Goal: Contribute content

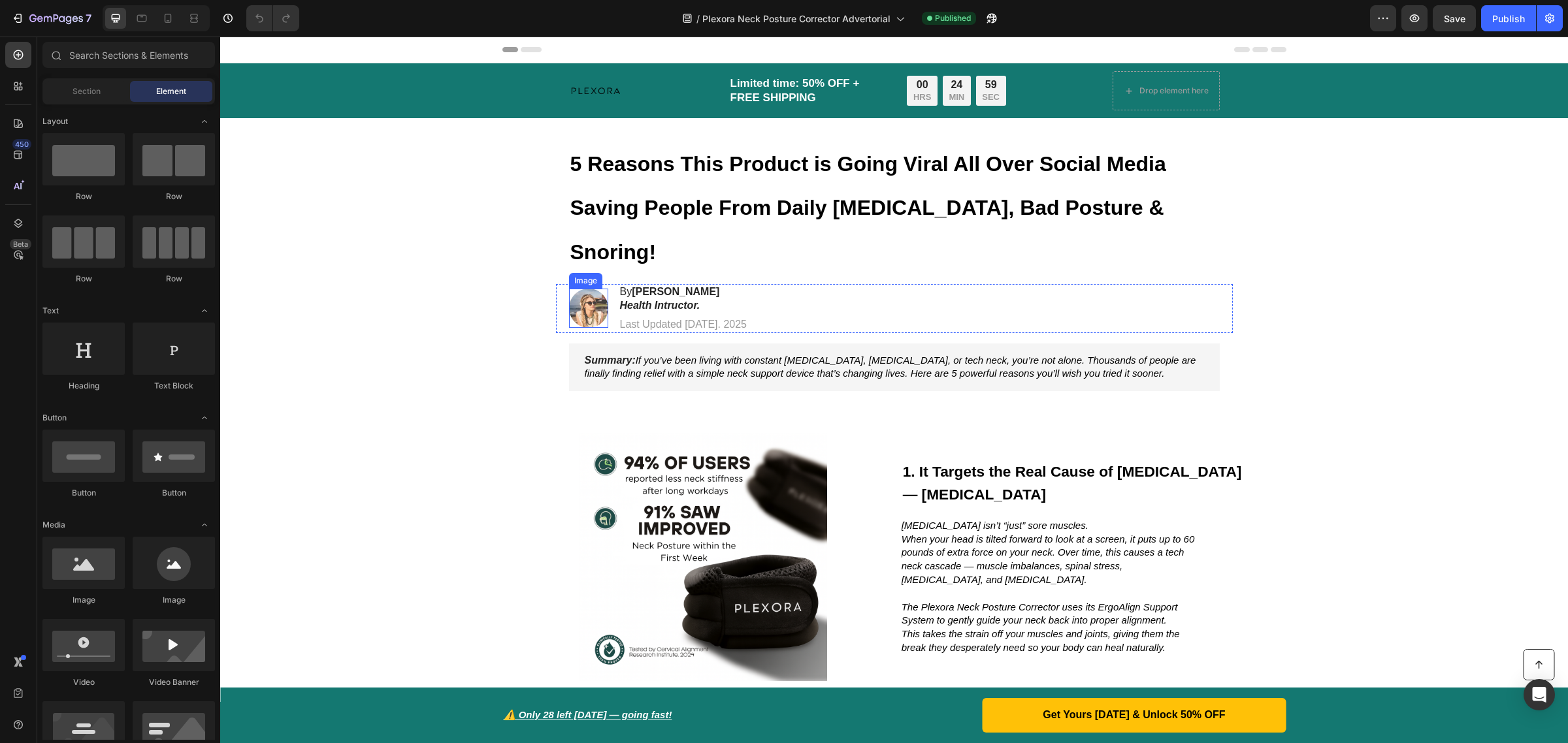
click at [586, 288] on img at bounding box center [588, 308] width 39 height 39
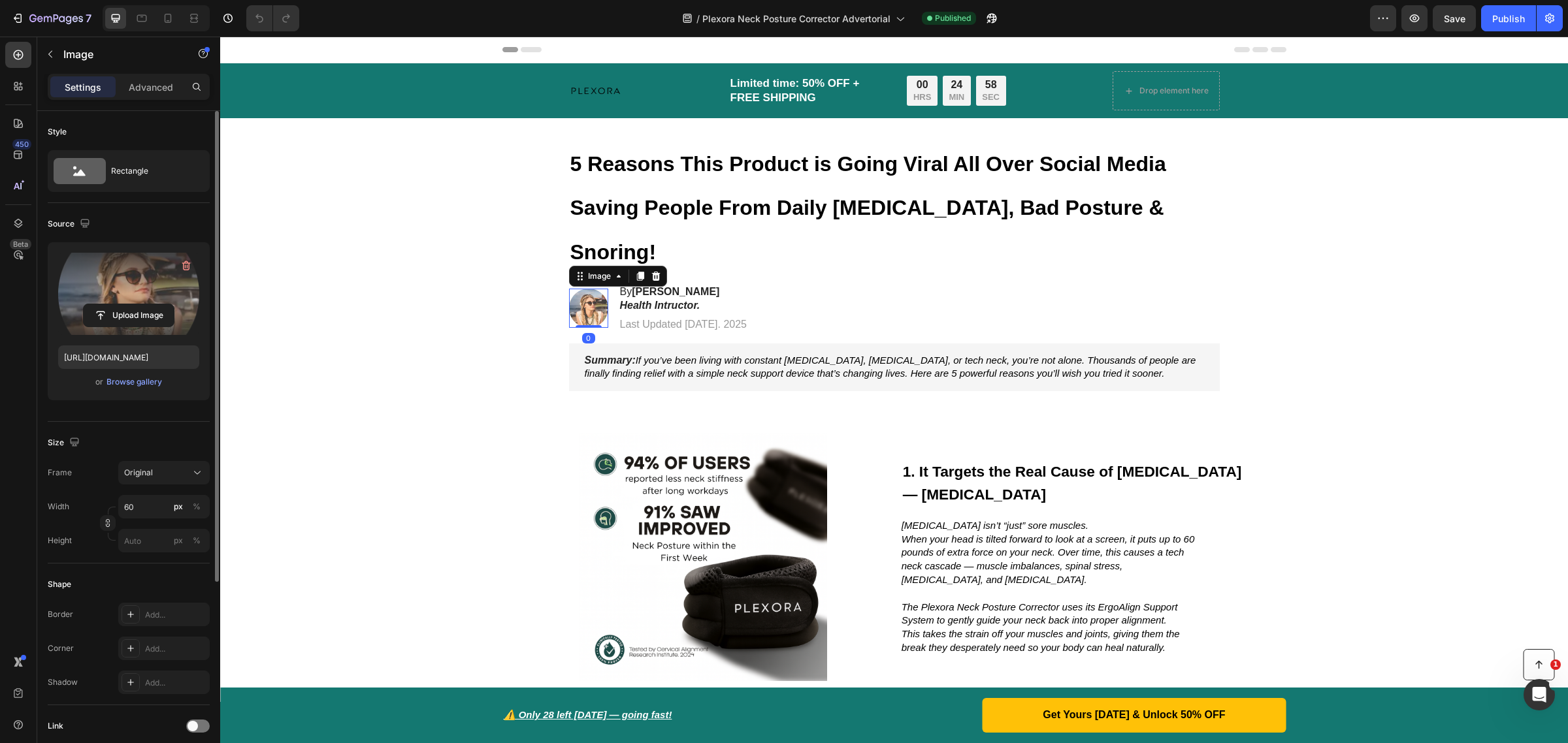
click at [136, 280] on label at bounding box center [129, 294] width 141 height 82
click at [136, 304] on input "file" at bounding box center [129, 315] width 90 height 22
click at [144, 296] on label at bounding box center [129, 294] width 141 height 82
click at [144, 304] on input "file" at bounding box center [129, 315] width 90 height 22
click at [138, 294] on label at bounding box center [129, 294] width 141 height 82
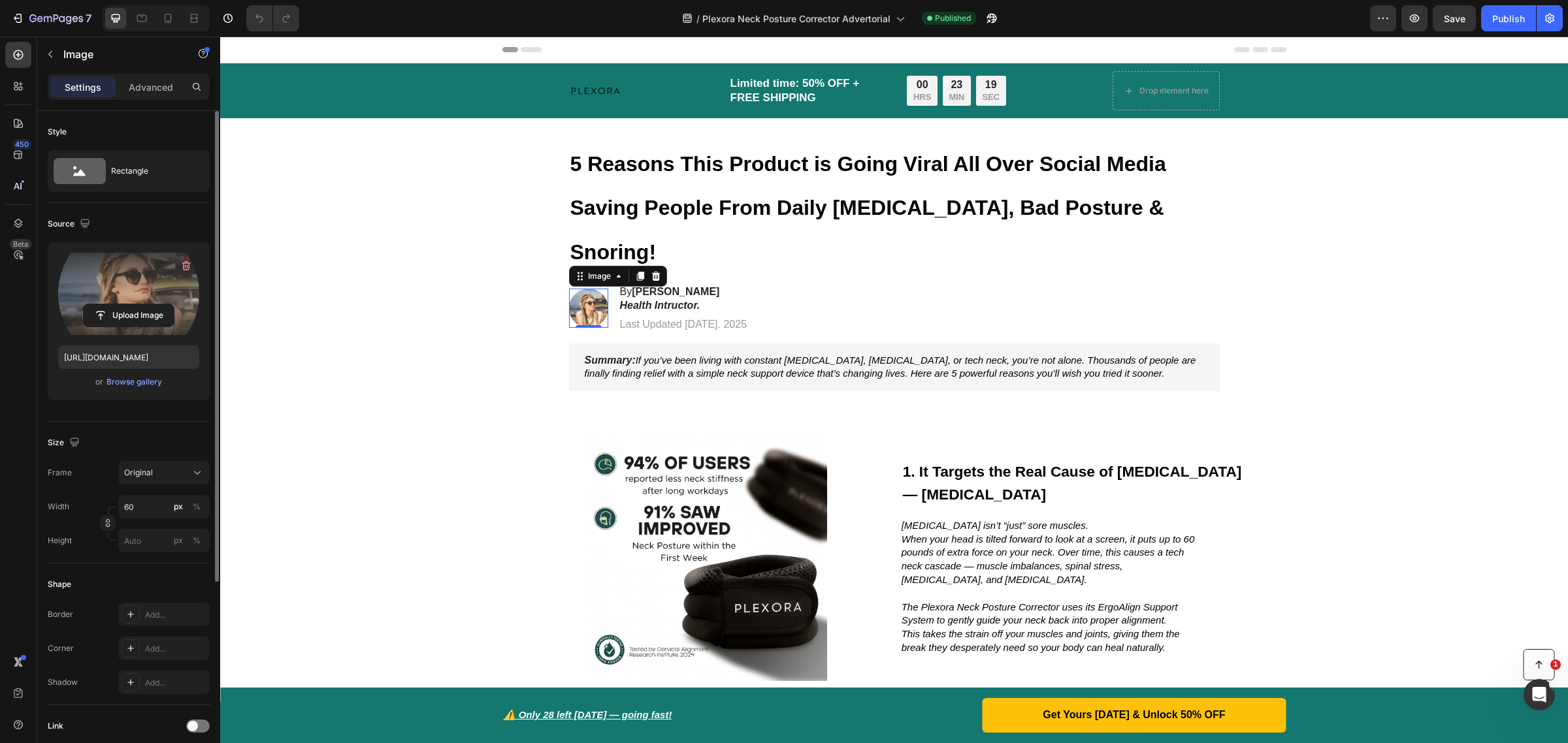
click at [138, 304] on input "file" at bounding box center [129, 315] width 90 height 22
type input "[URL][DOMAIN_NAME]"
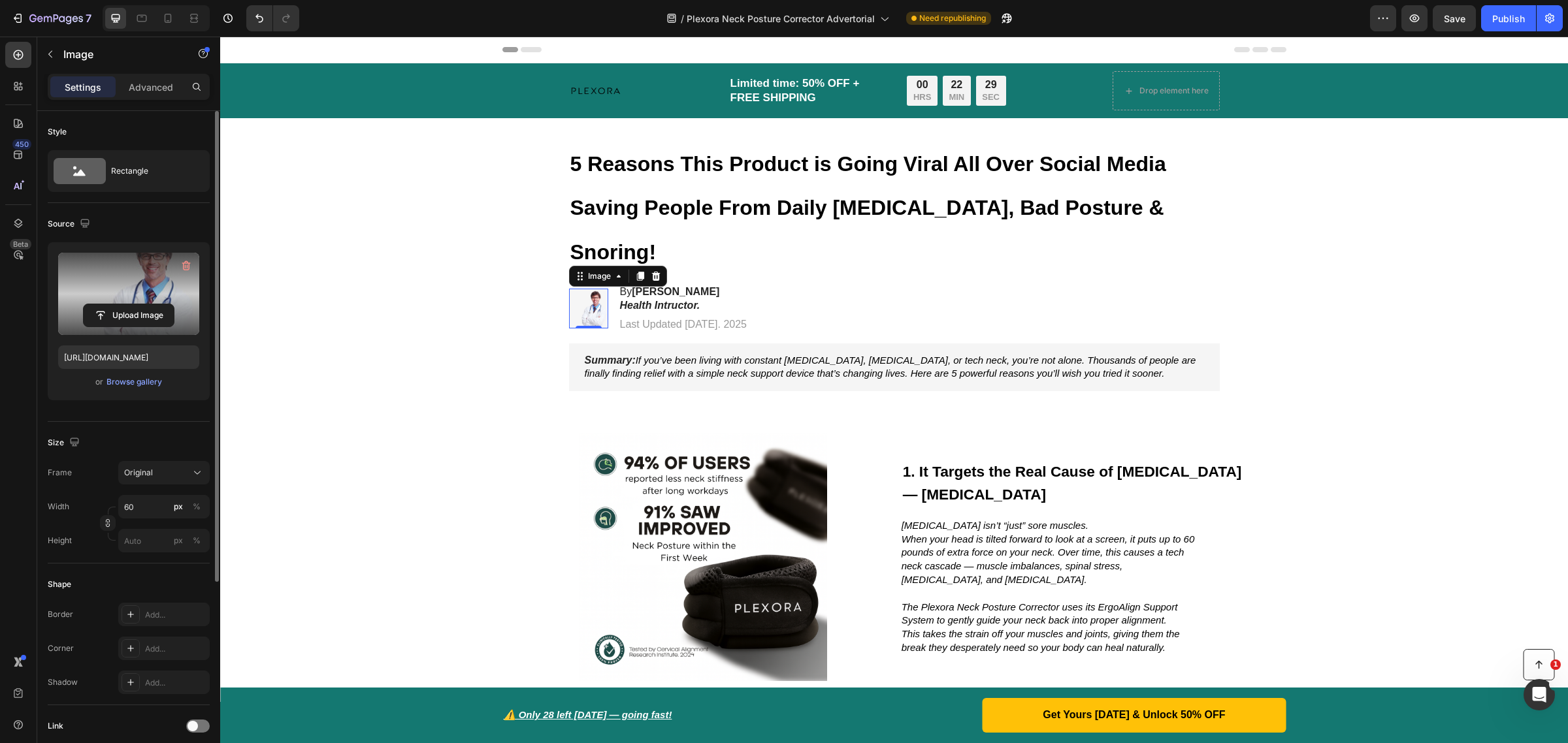
click at [115, 295] on label at bounding box center [129, 294] width 141 height 82
click at [115, 304] on input "file" at bounding box center [129, 315] width 90 height 22
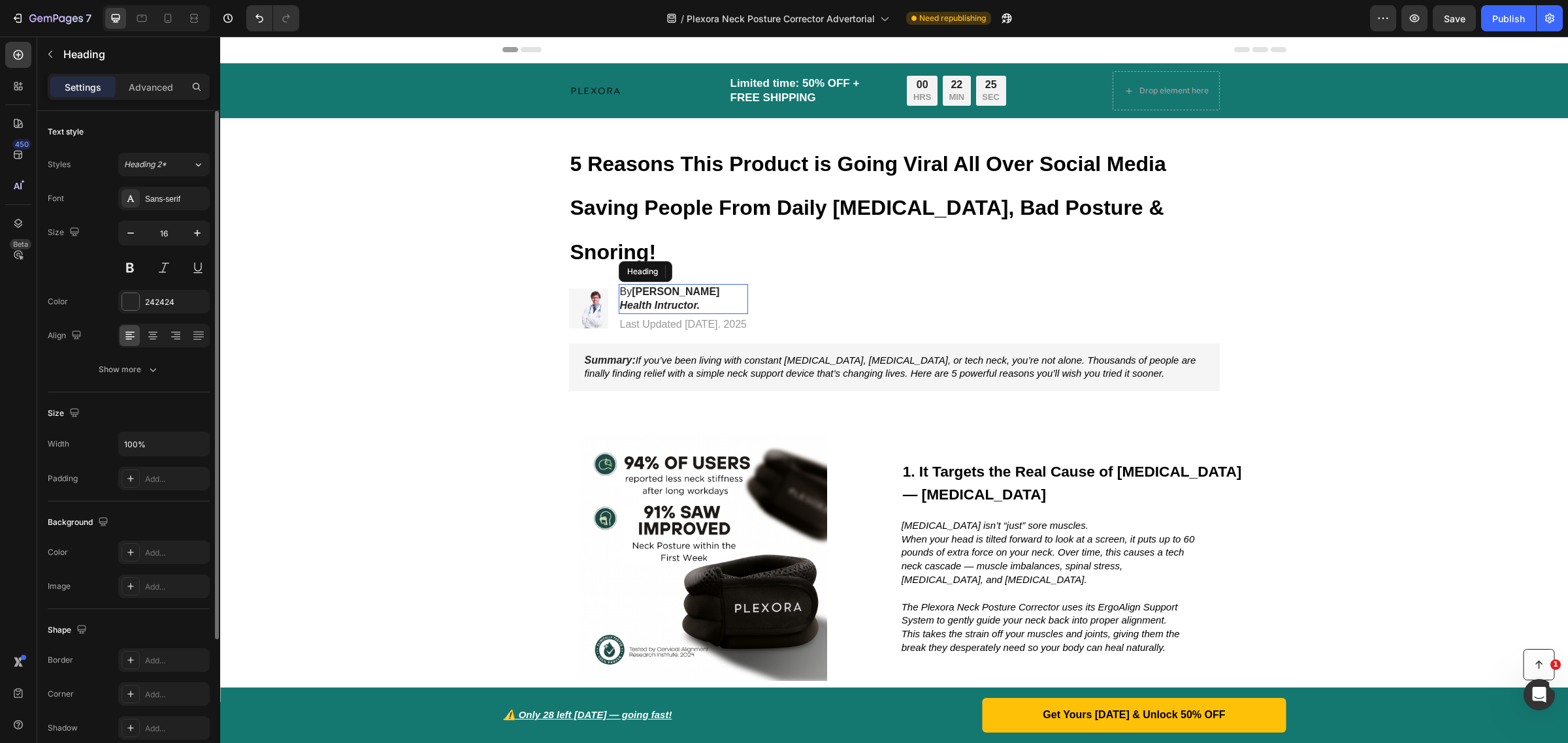
click at [660, 286] on strong "[PERSON_NAME]" at bounding box center [676, 292] width 88 height 11
click at [688, 300] on strong "Health Intructor." at bounding box center [660, 305] width 81 height 11
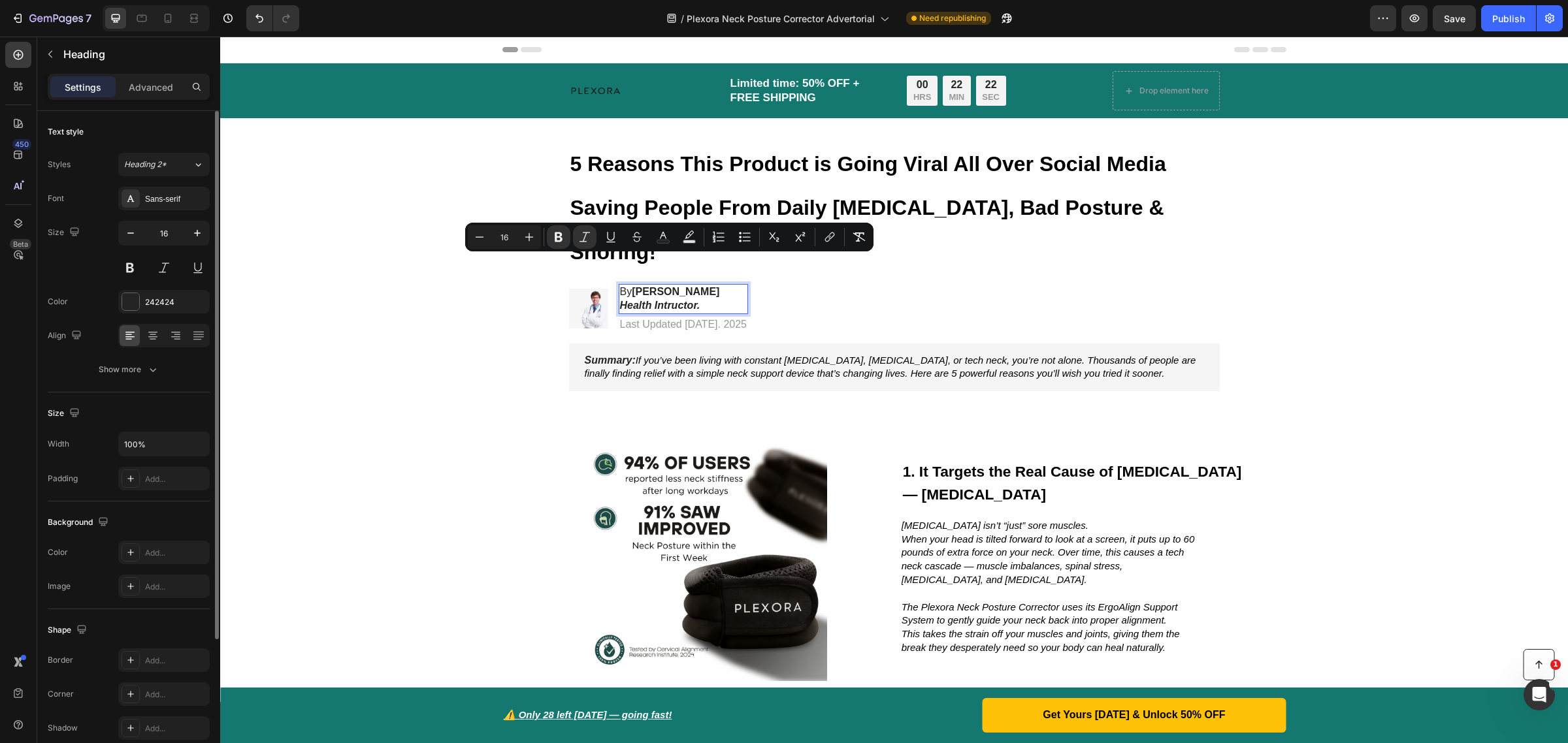
click at [688, 300] on strong "Health Intructor." at bounding box center [660, 305] width 81 height 11
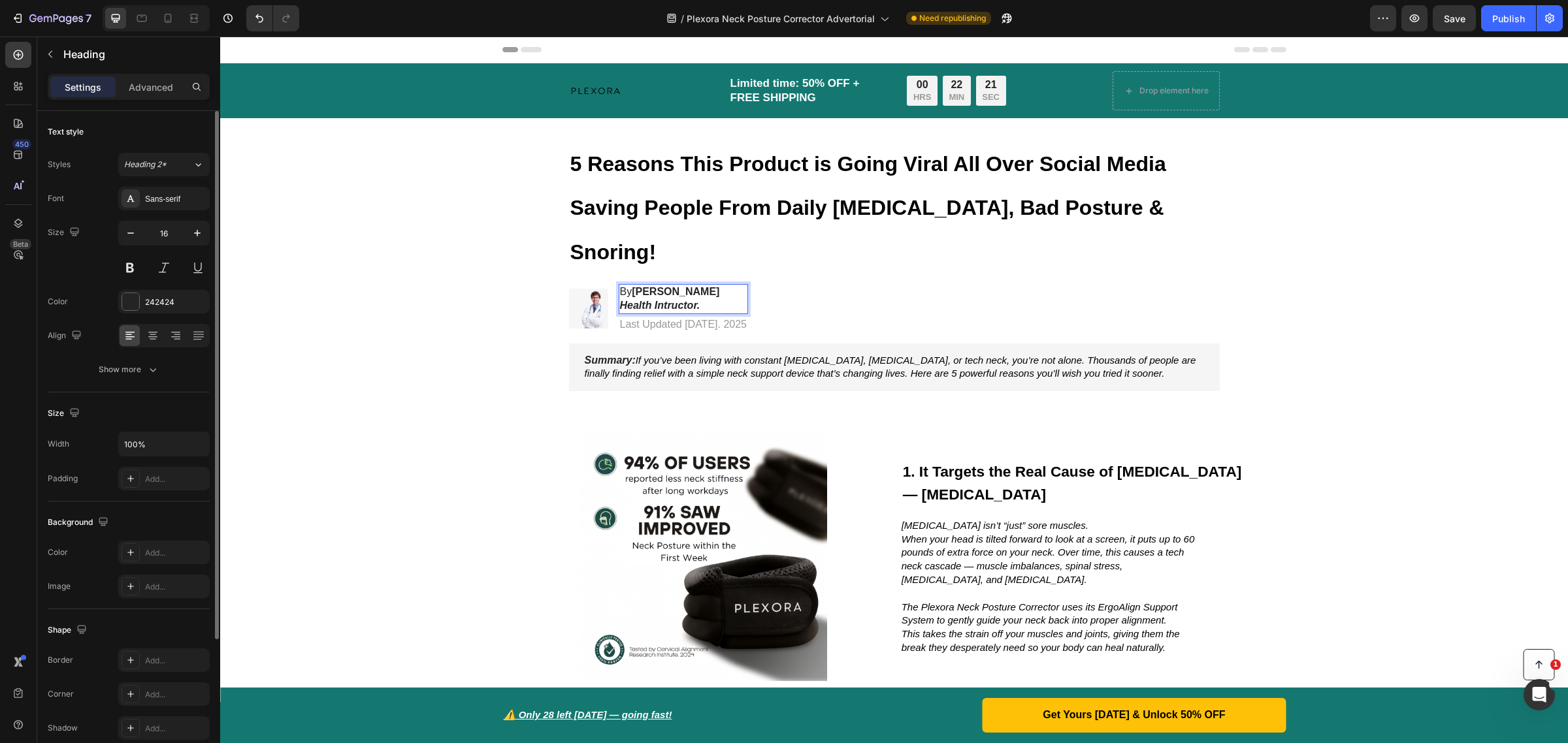
click at [671, 286] on strong "[PERSON_NAME]" at bounding box center [676, 292] width 88 height 11
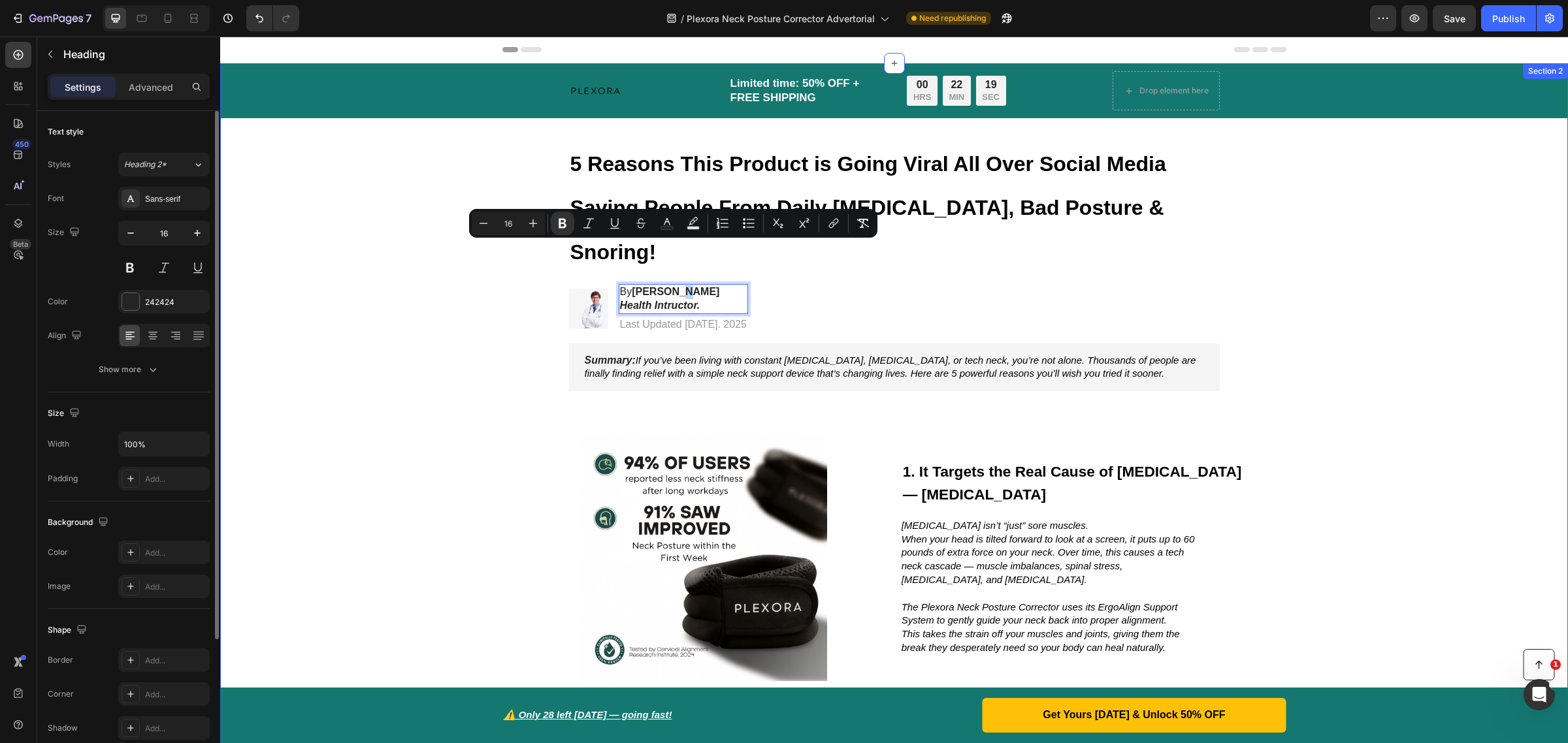
click at [583, 288] on img at bounding box center [588, 308] width 39 height 39
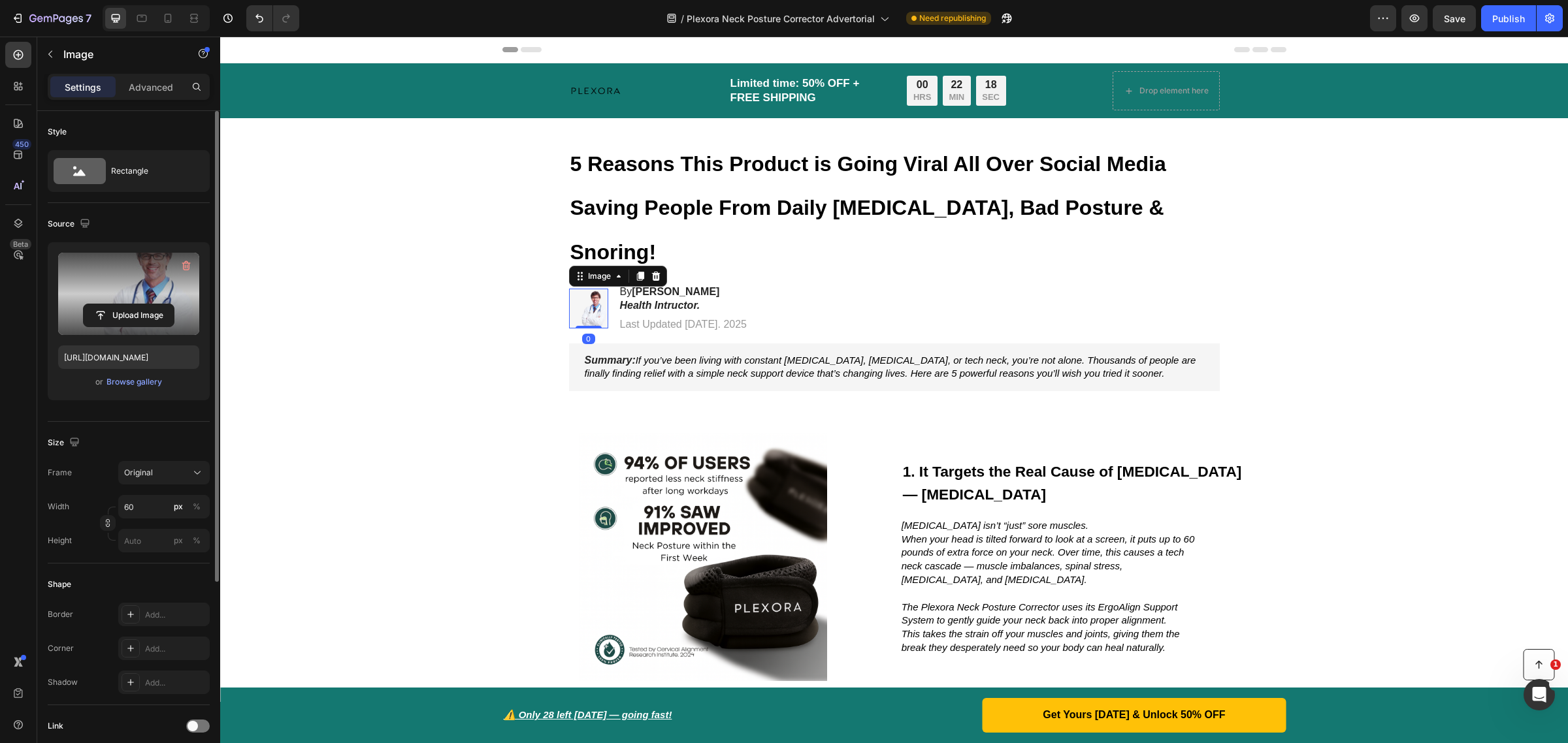
click at [118, 288] on label at bounding box center [129, 294] width 141 height 82
click at [118, 304] on input "file" at bounding box center [129, 315] width 90 height 22
type input "[URL][DOMAIN_NAME]"
click at [635, 286] on strong "[PERSON_NAME]" at bounding box center [676, 292] width 88 height 11
click at [580, 288] on img at bounding box center [588, 308] width 39 height 39
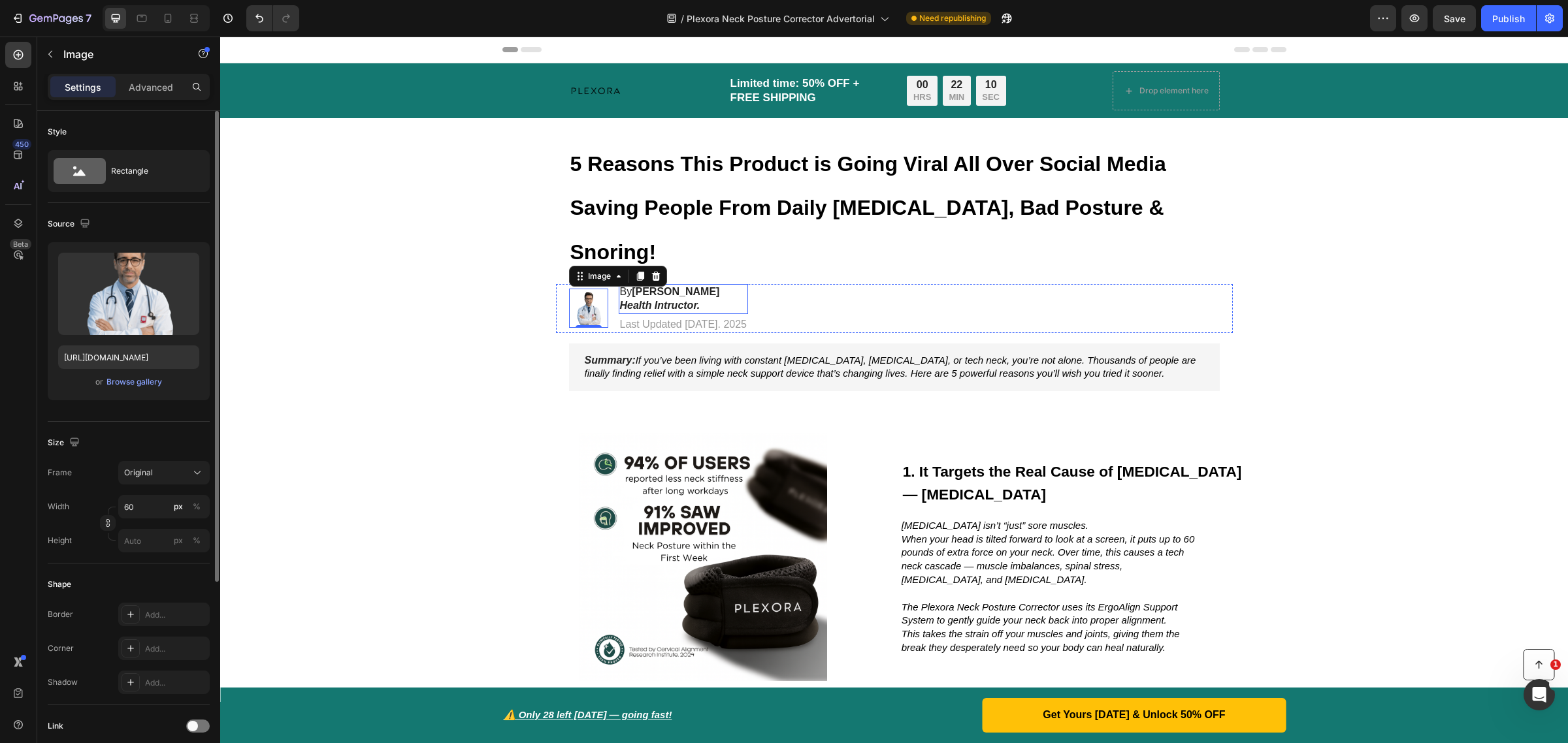
click at [664, 286] on strong "[PERSON_NAME]" at bounding box center [676, 292] width 88 height 11
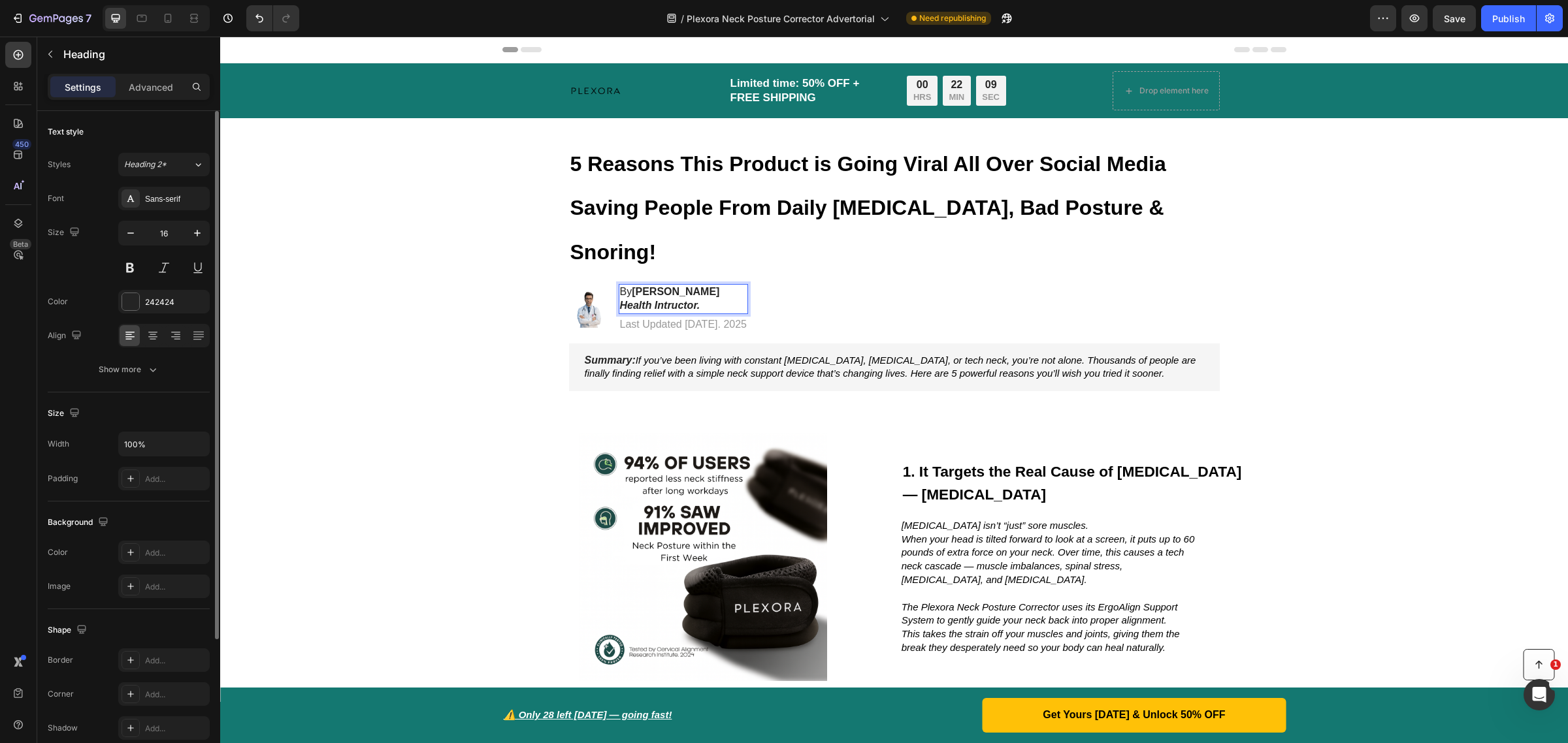
click at [670, 286] on strong "[PERSON_NAME]" at bounding box center [676, 292] width 88 height 11
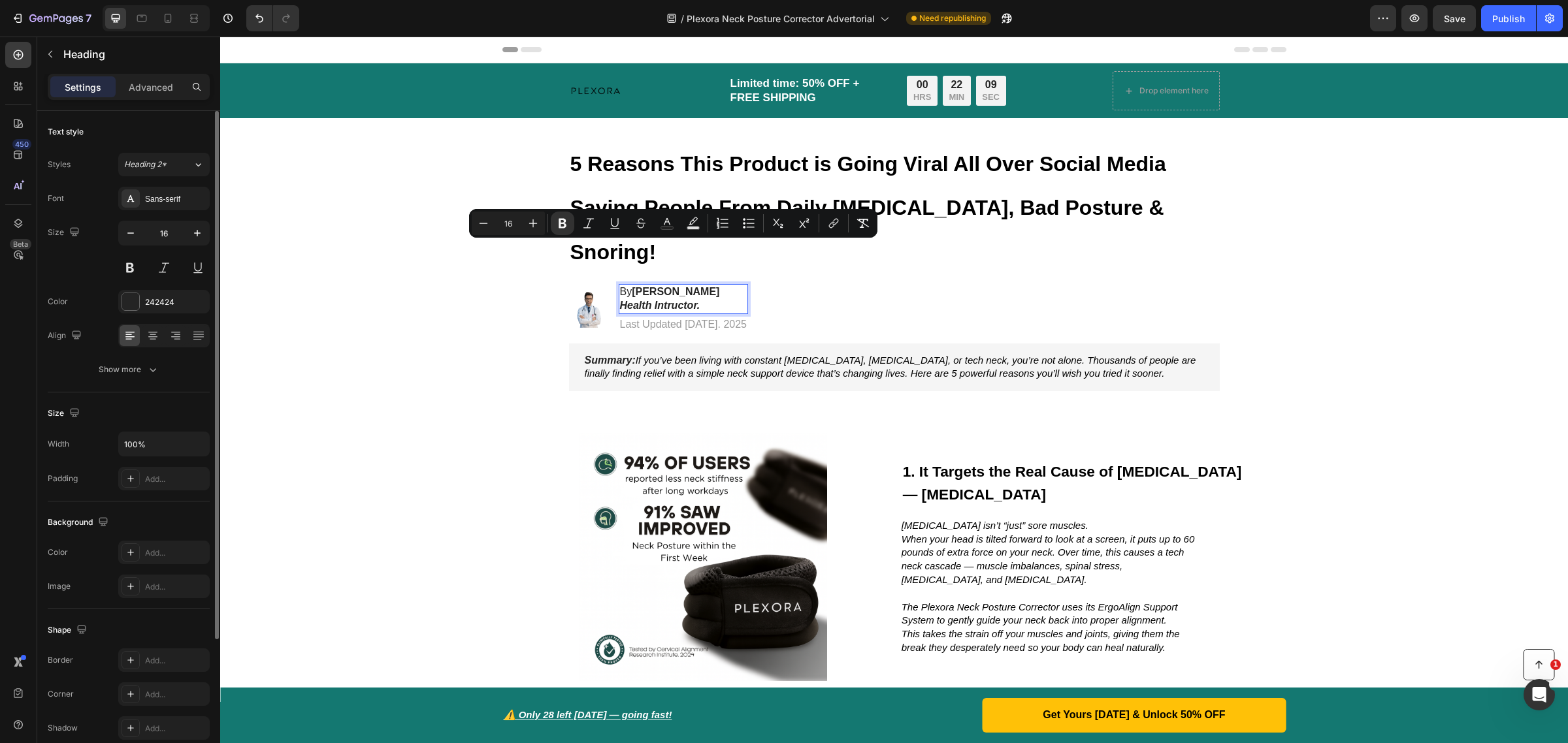
click at [680, 286] on strong "[PERSON_NAME]" at bounding box center [676, 292] width 88 height 11
drag, startPoint x: 680, startPoint y: 248, endPoint x: 645, endPoint y: 252, distance: 35.2
click at [645, 286] on strong "[PERSON_NAME]" at bounding box center [676, 292] width 88 height 11
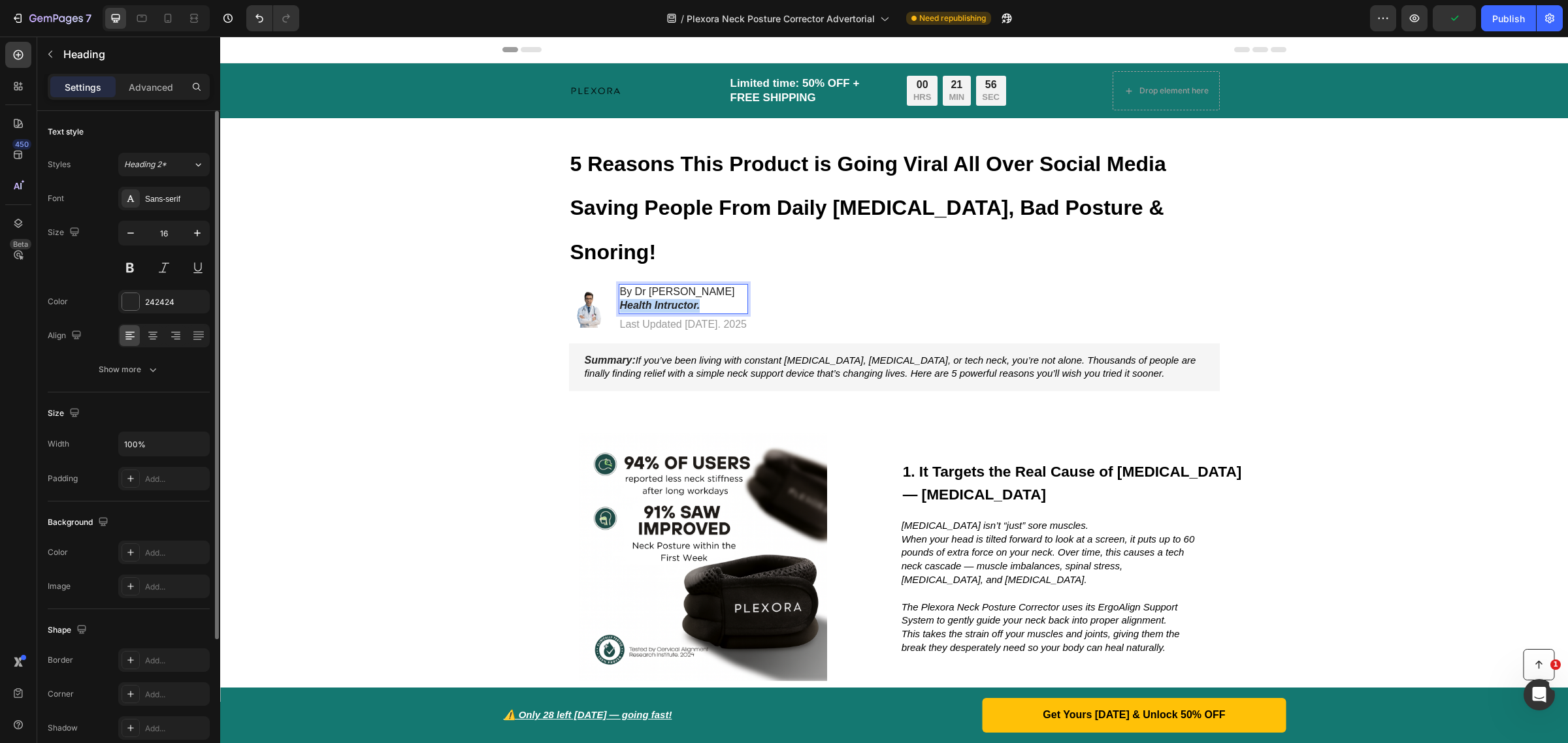
drag, startPoint x: 697, startPoint y: 263, endPoint x: 615, endPoint y: 263, distance: 82.0
click at [620, 286] on p "By Dr [PERSON_NAME] ⁠⁠⁠⁠⁠⁠⁠ Health Intructor." at bounding box center [683, 299] width 127 height 27
click at [756, 162] on strong "5 Reasons This Product is Going Viral All Over Social Media Saving People From …" at bounding box center [868, 208] width 596 height 112
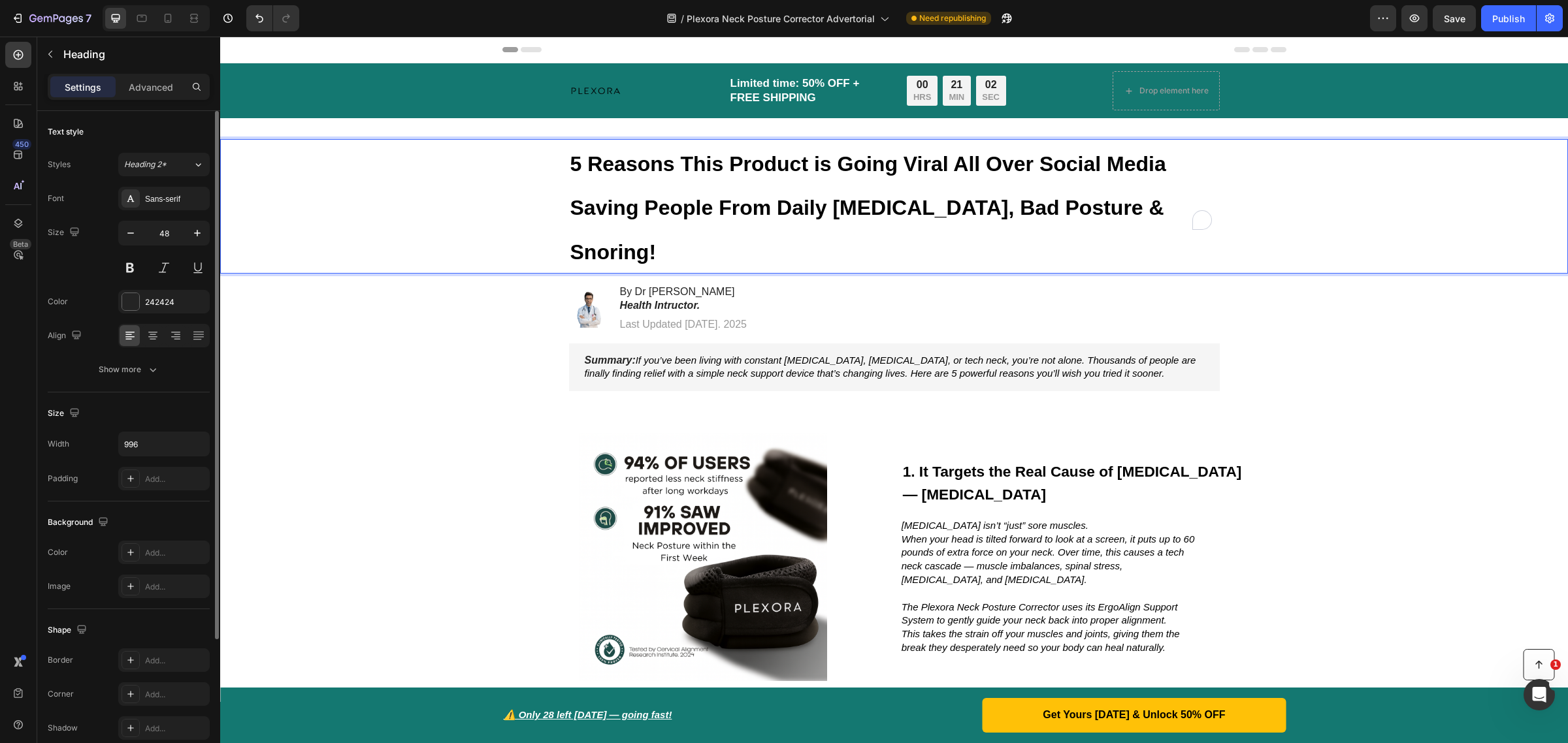
click at [756, 162] on strong "5 Reasons This Product is Going Viral All Over Social Media Saving People From …" at bounding box center [868, 208] width 596 height 112
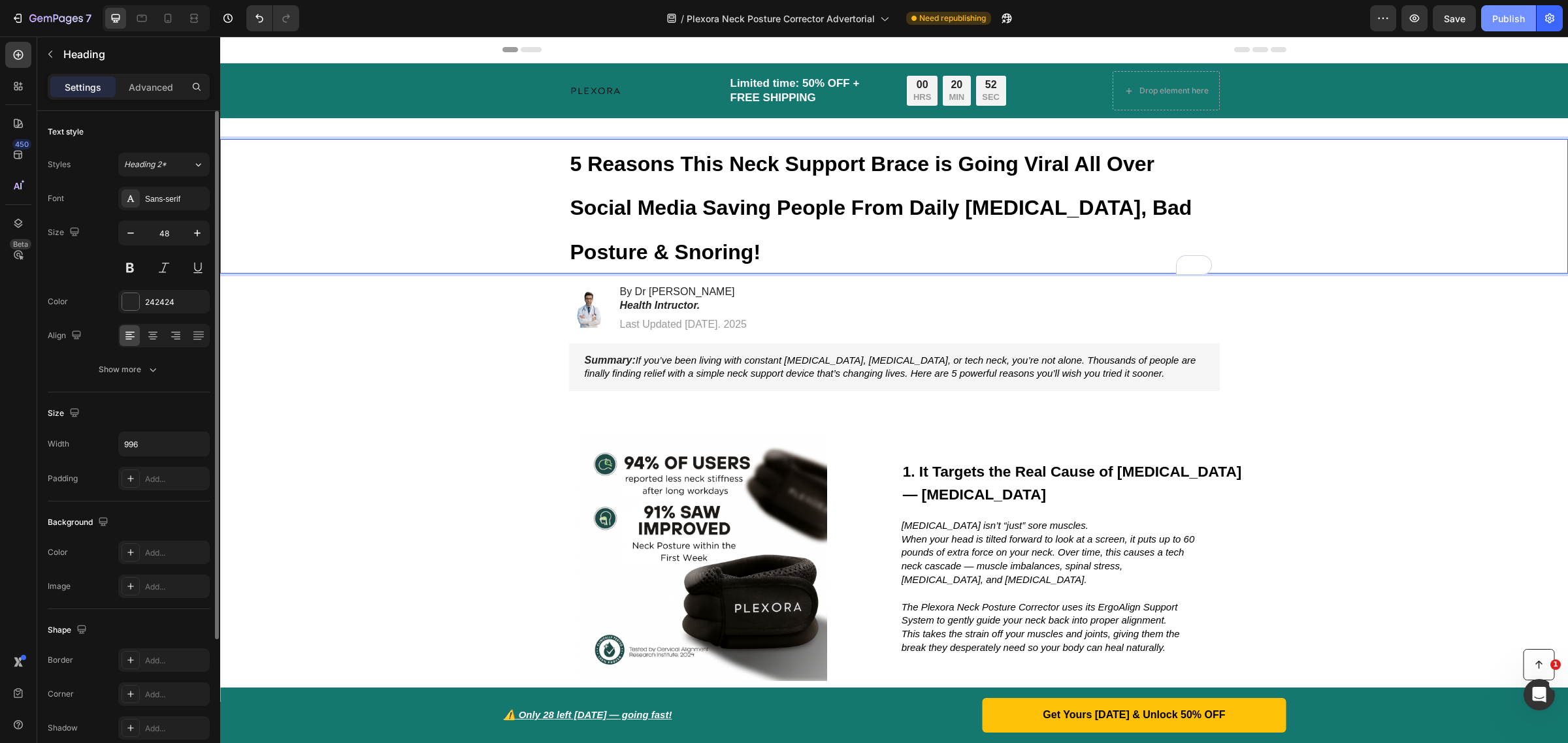
click at [1503, 21] on div "Publish" at bounding box center [1508, 19] width 33 height 13
